Goal: Information Seeking & Learning: Learn about a topic

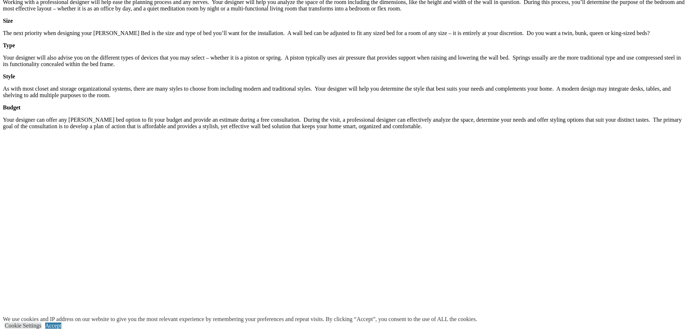
scroll to position [1264, 0]
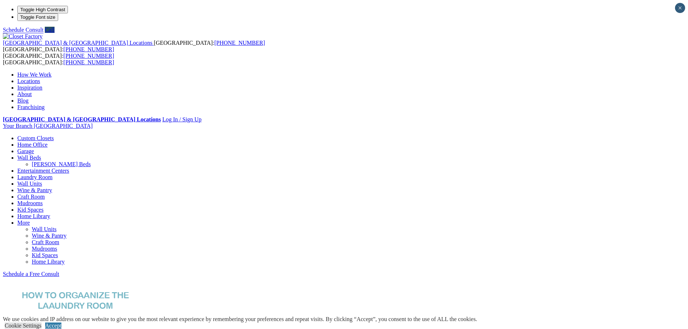
click at [91, 161] on link "[PERSON_NAME] Beds" at bounding box center [61, 164] width 59 height 6
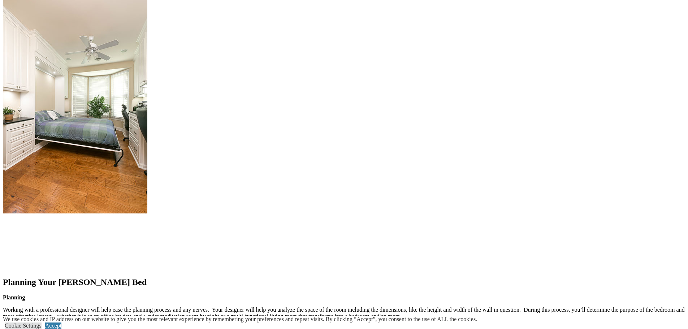
scroll to position [752, 0]
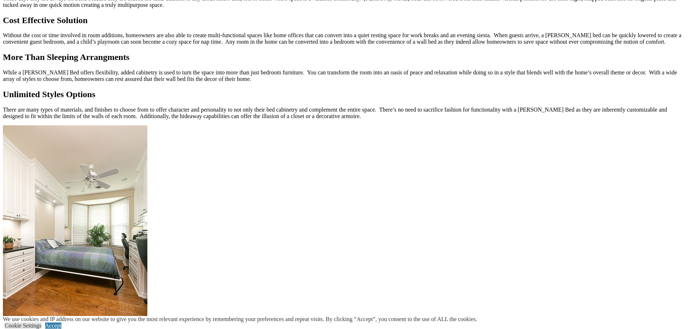
scroll to position [607, 0]
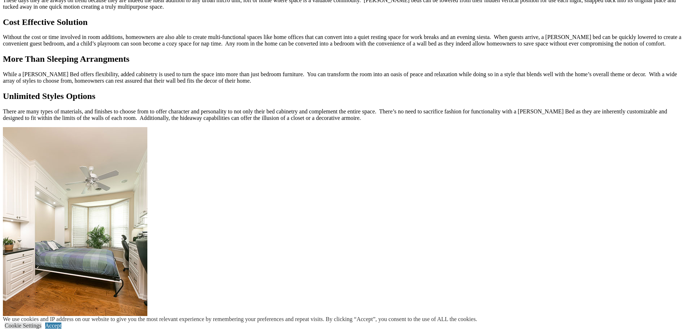
click at [147, 145] on img at bounding box center [75, 235] width 144 height 217
